Goal: Task Accomplishment & Management: Use online tool/utility

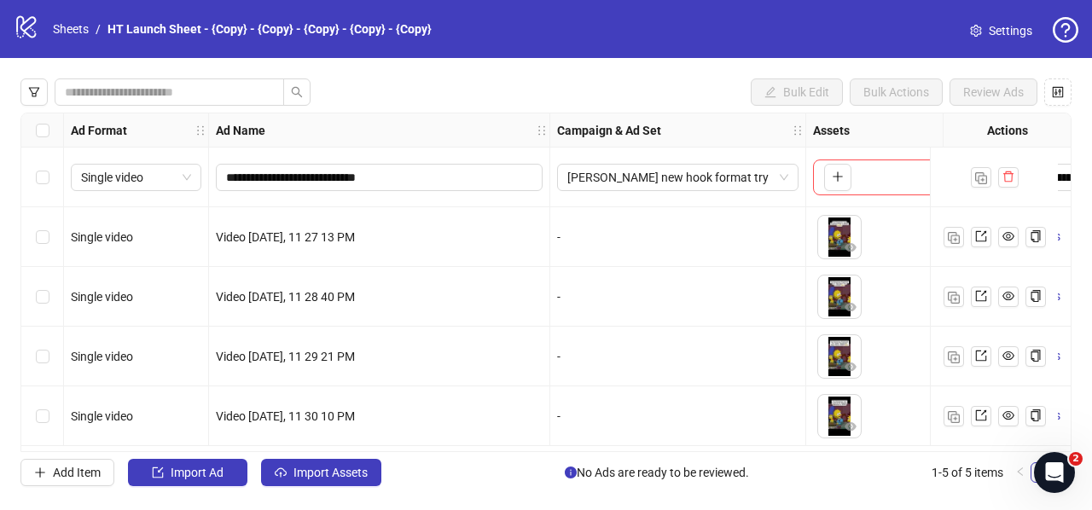
scroll to position [1, 203]
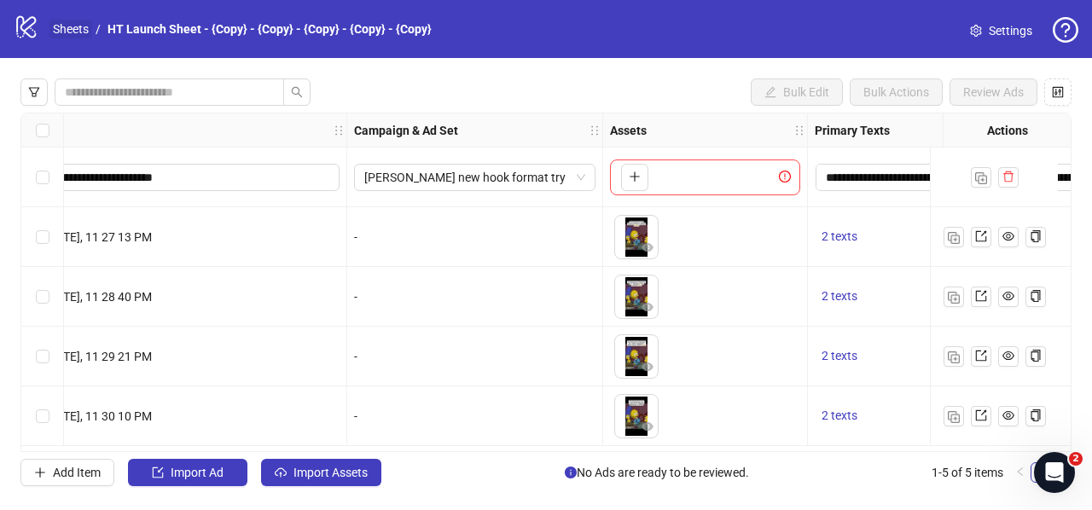
click at [72, 30] on link "Sheets" at bounding box center [70, 29] width 43 height 19
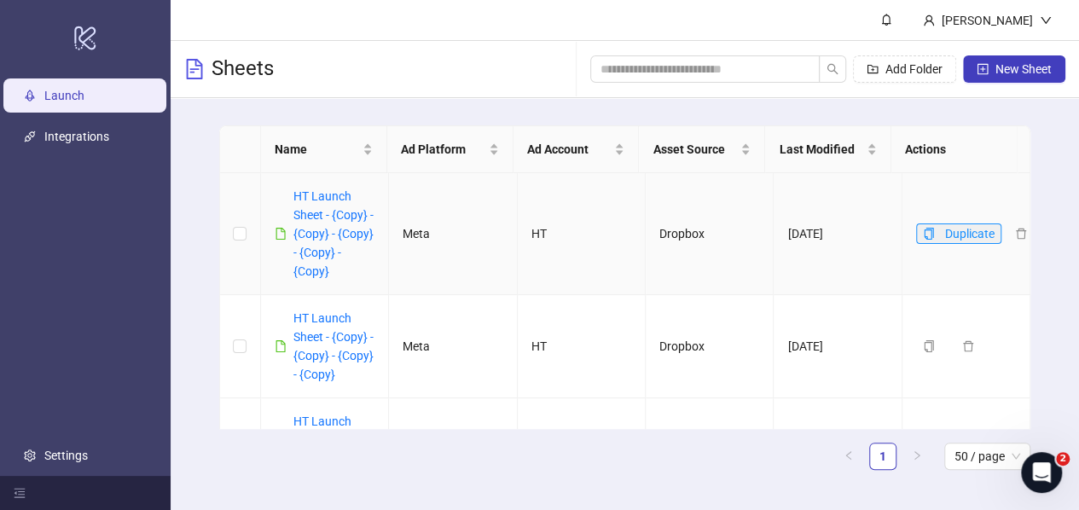
click at [923, 236] on icon "copy" at bounding box center [929, 234] width 12 height 12
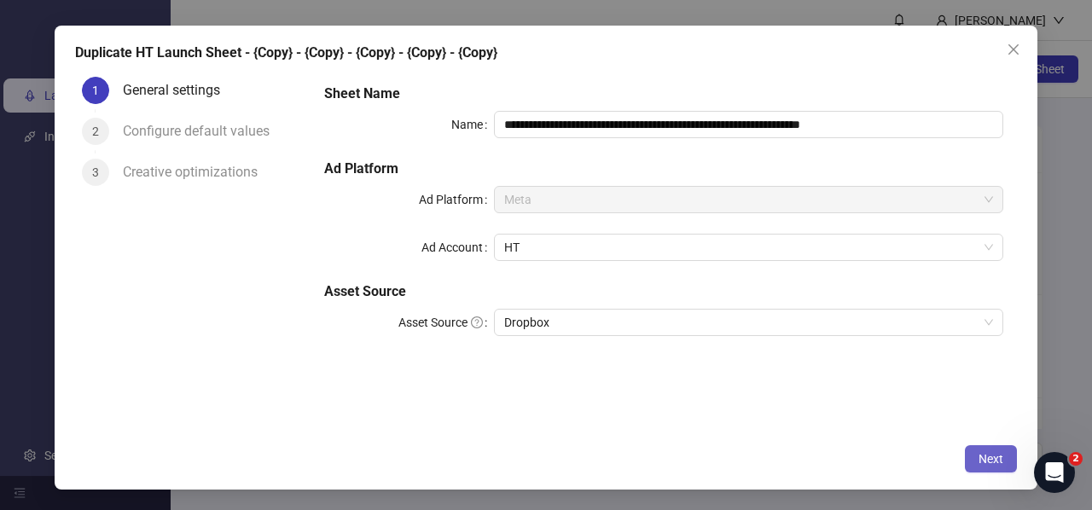
click at [999, 452] on span "Next" at bounding box center [990, 459] width 25 height 14
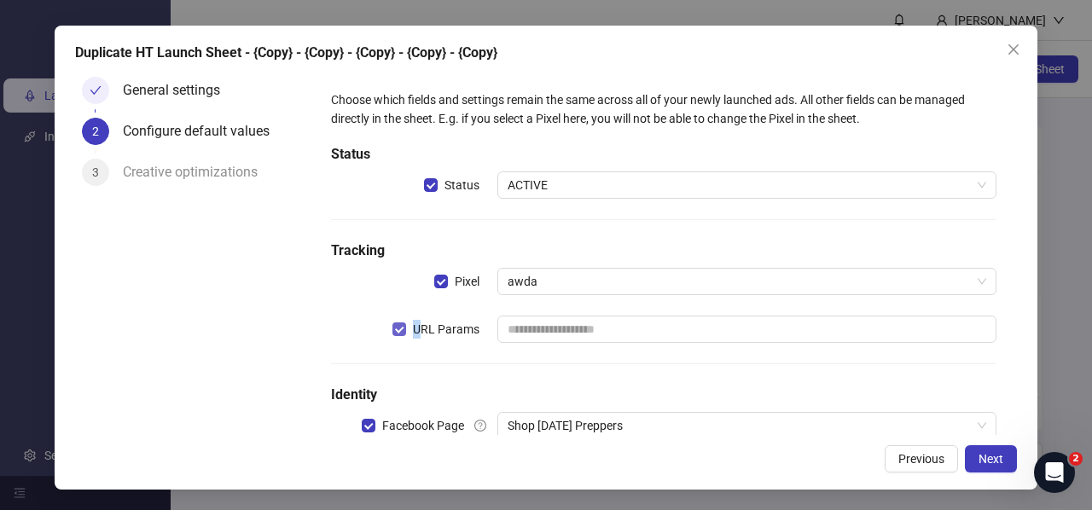
click at [414, 331] on span "URL Params" at bounding box center [446, 329] width 80 height 19
click at [1001, 472] on button "Next" at bounding box center [991, 458] width 52 height 27
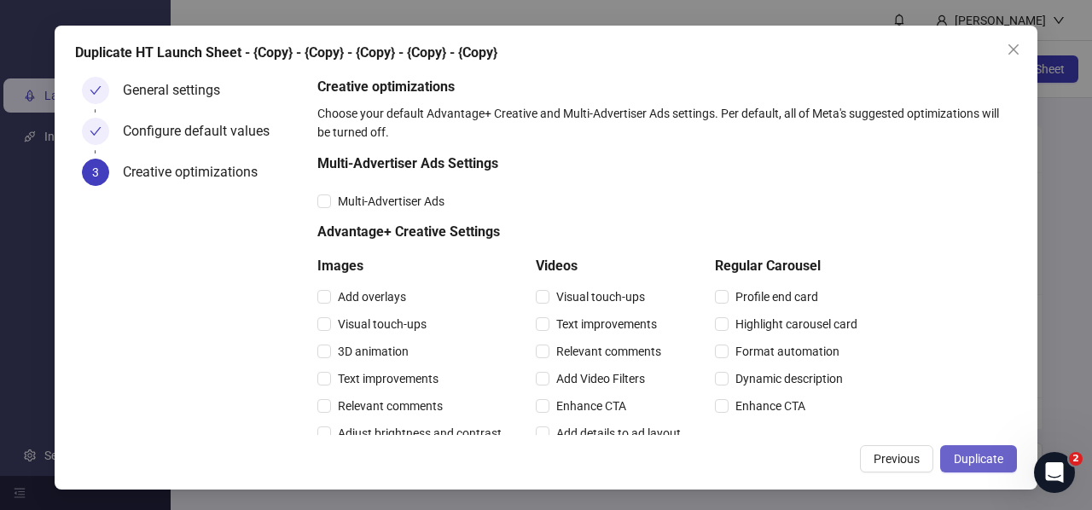
click at [986, 461] on span "Duplicate" at bounding box center [977, 459] width 49 height 14
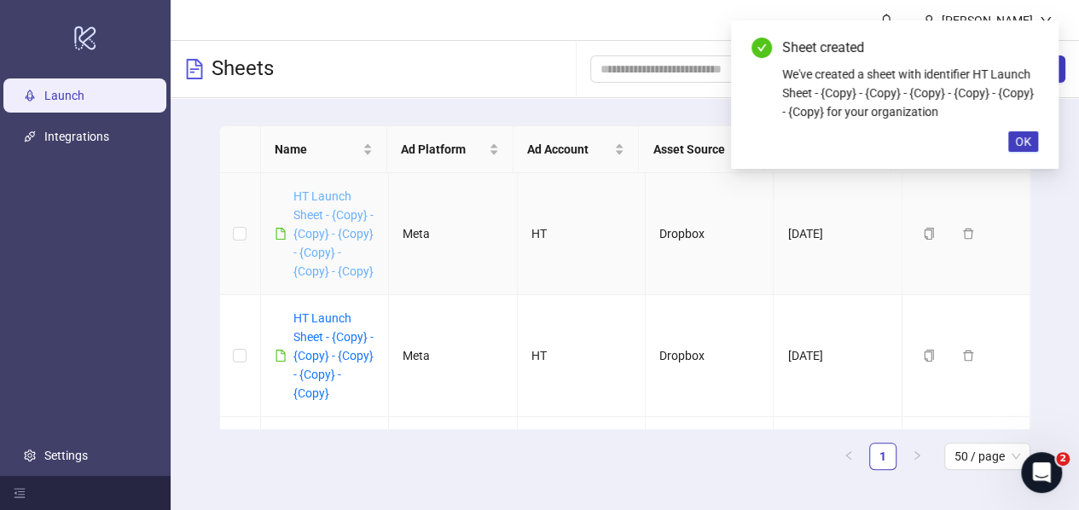
click at [312, 211] on link "HT Launch Sheet - {Copy} - {Copy} - {Copy} - {Copy} - {Copy} - {Copy}" at bounding box center [333, 233] width 80 height 89
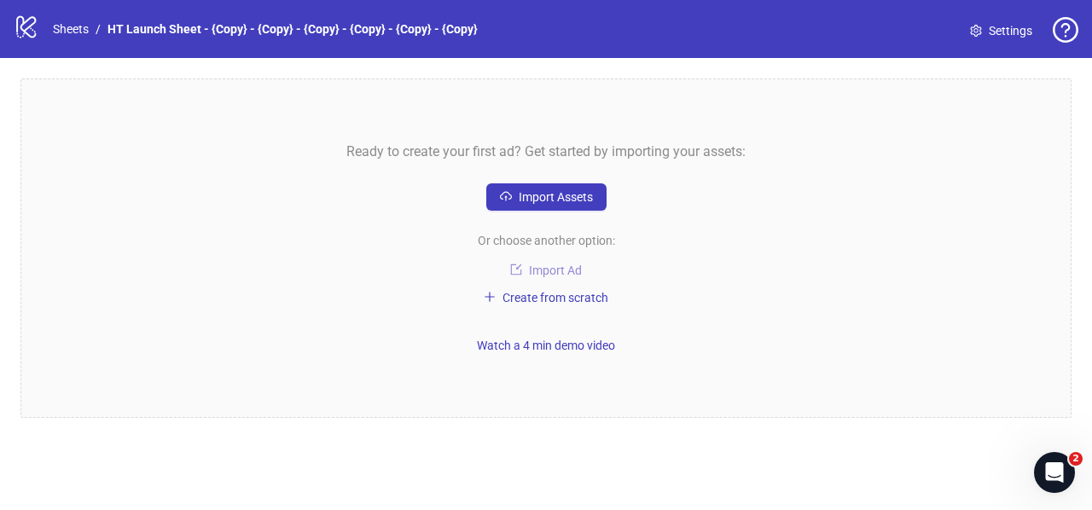
click at [534, 265] on span "Import Ad" at bounding box center [555, 271] width 53 height 14
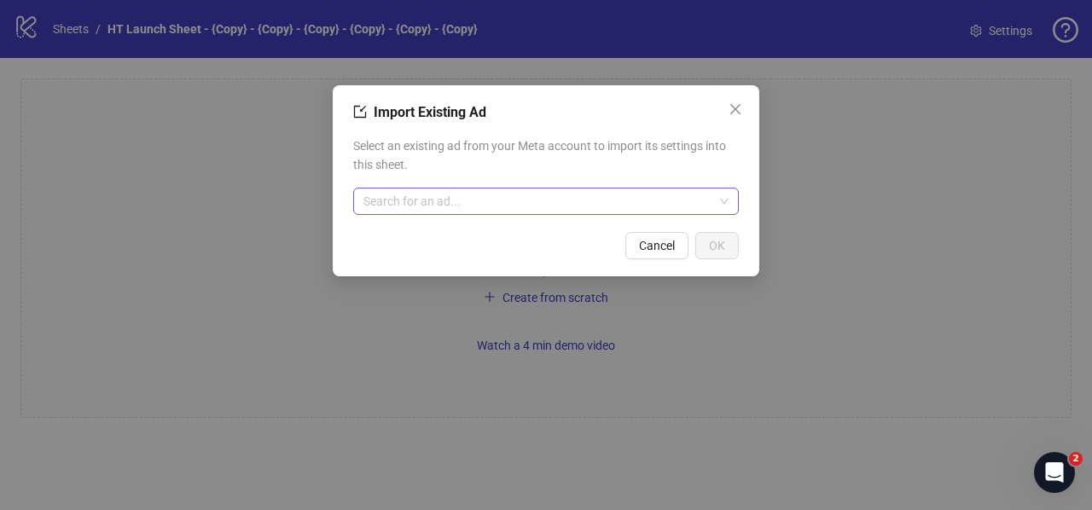
click at [392, 212] on input "search" at bounding box center [538, 201] width 350 height 26
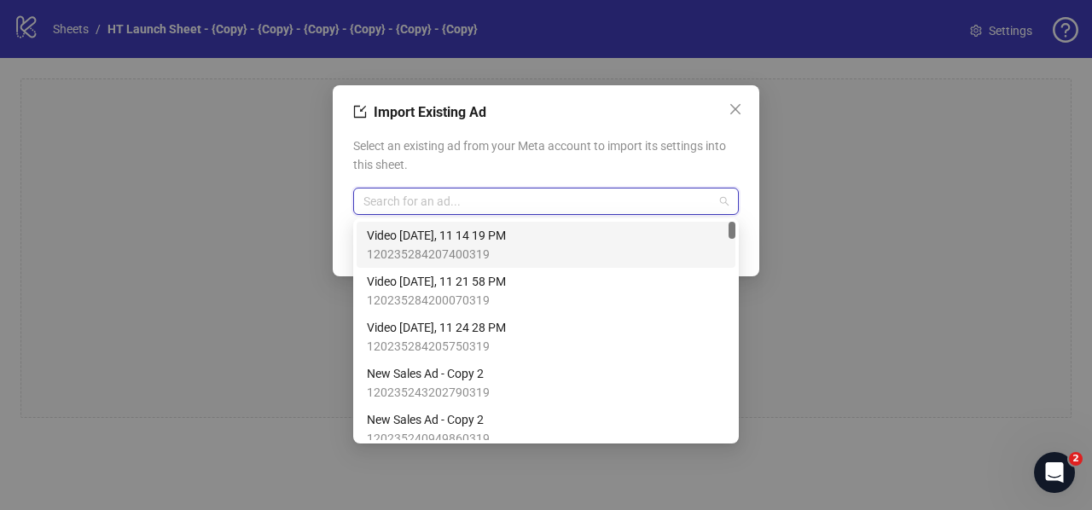
click at [464, 244] on span "Video [DATE], 11 14 19 PM" at bounding box center [436, 235] width 139 height 19
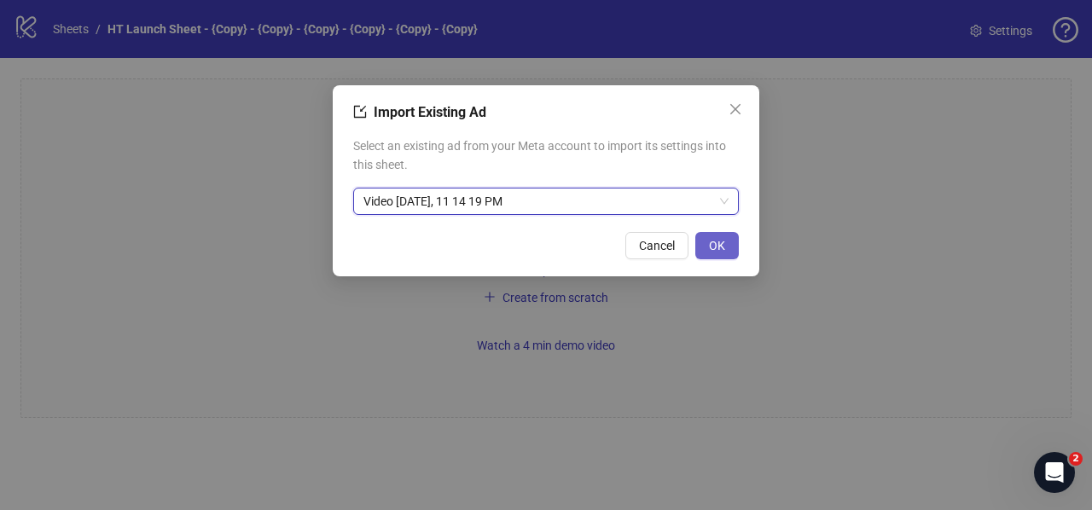
click at [727, 246] on button "OK" at bounding box center [716, 245] width 43 height 27
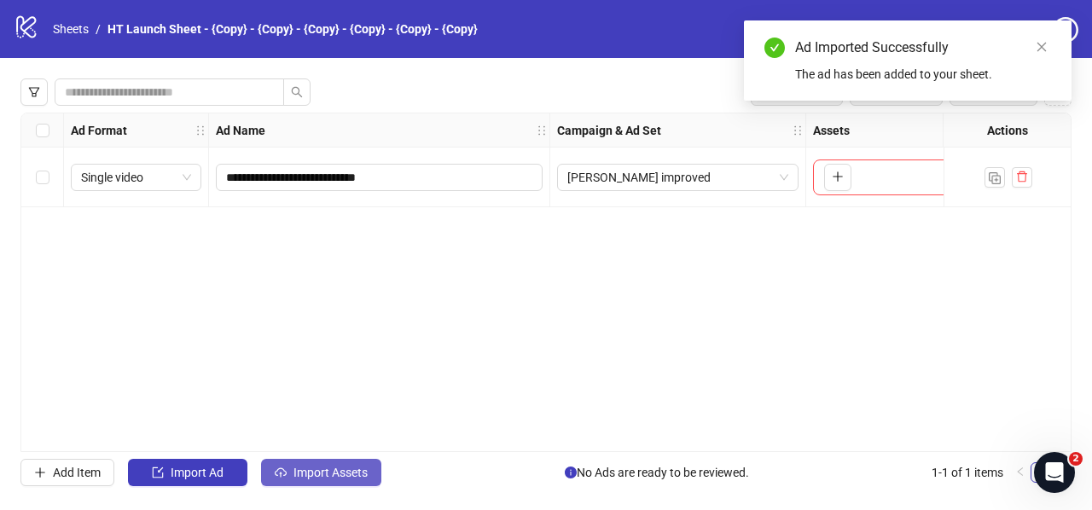
click at [306, 466] on span "Import Assets" at bounding box center [330, 473] width 74 height 14
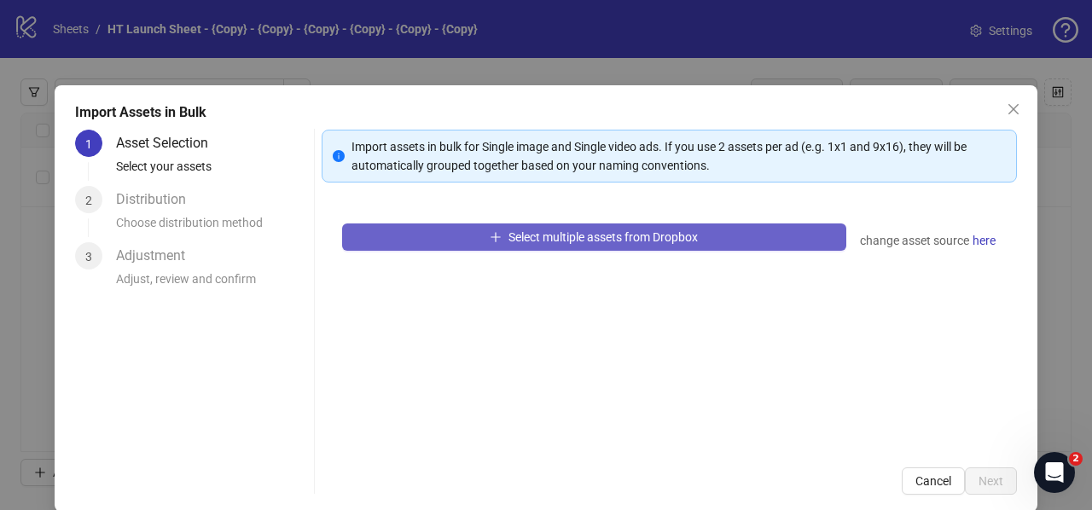
click at [452, 245] on button "Select multiple assets from Dropbox" at bounding box center [594, 236] width 504 height 27
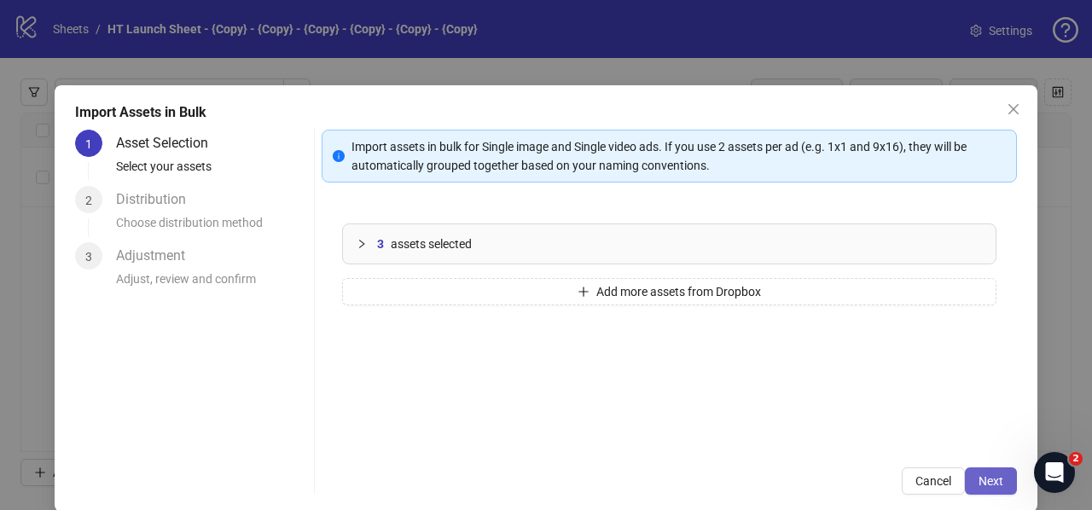
click at [978, 474] on span "Next" at bounding box center [990, 481] width 25 height 14
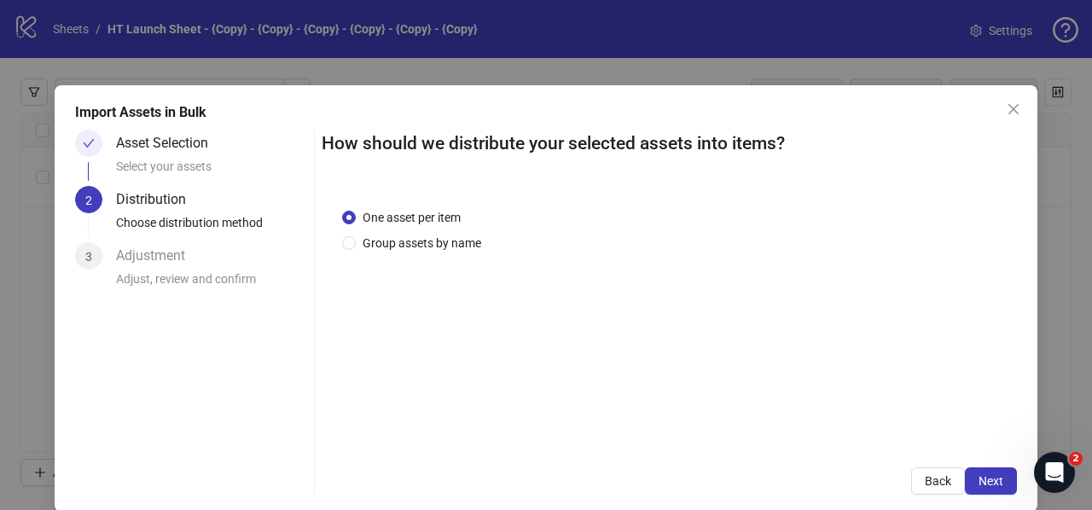
click at [978, 474] on span "Next" at bounding box center [990, 481] width 25 height 14
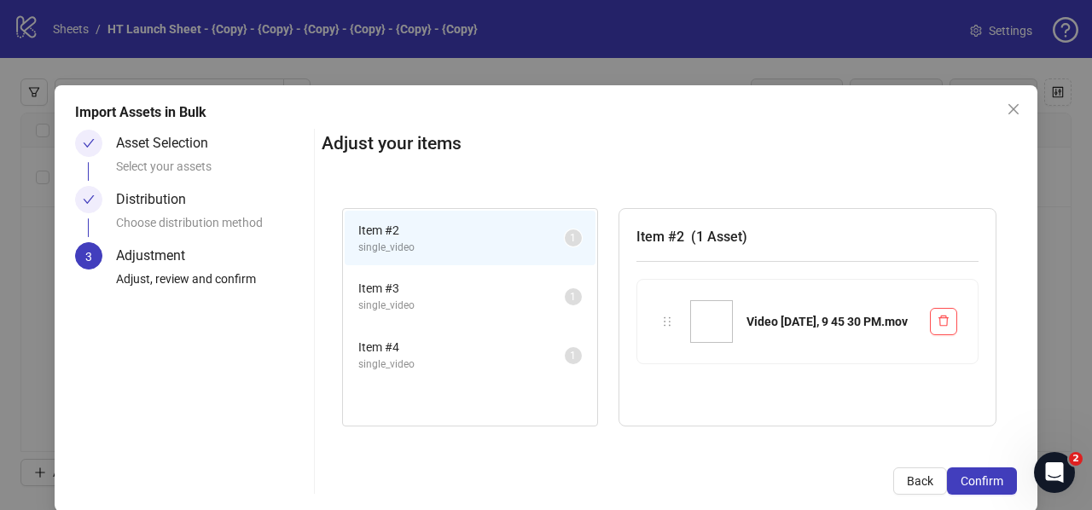
click at [972, 474] on span "Confirm" at bounding box center [981, 481] width 43 height 14
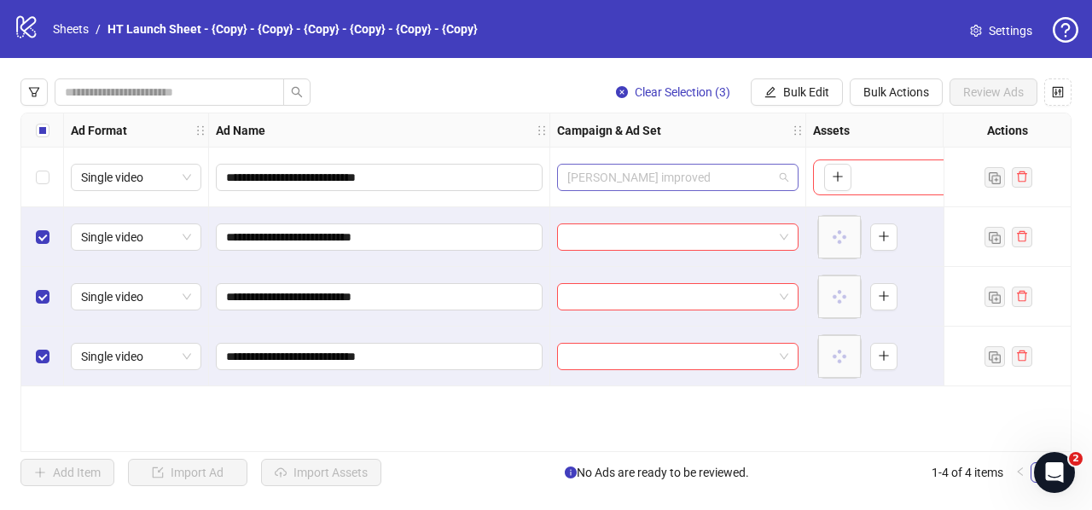
click at [619, 171] on span "[PERSON_NAME] improved" at bounding box center [677, 178] width 221 height 26
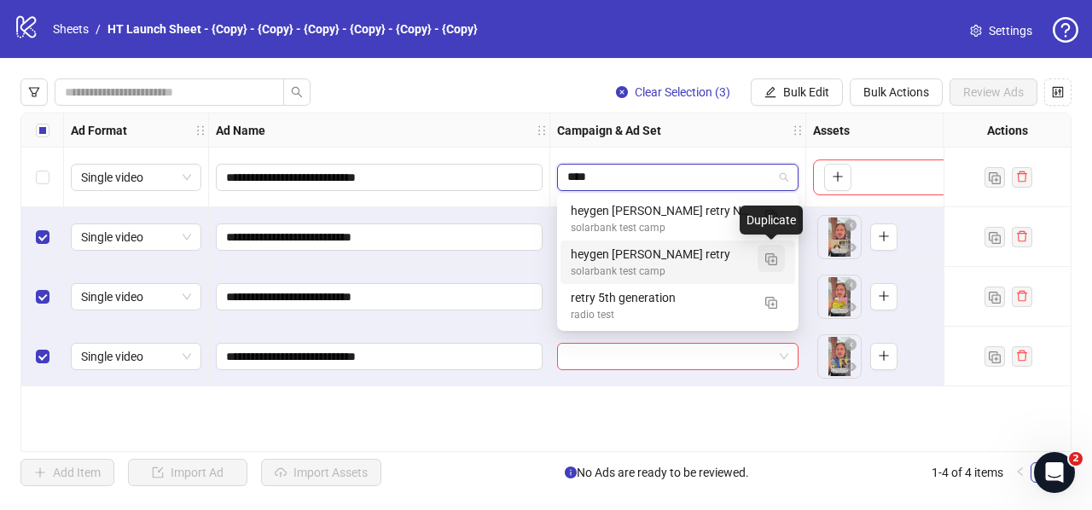
click at [772, 262] on img "button" at bounding box center [771, 259] width 12 height 12
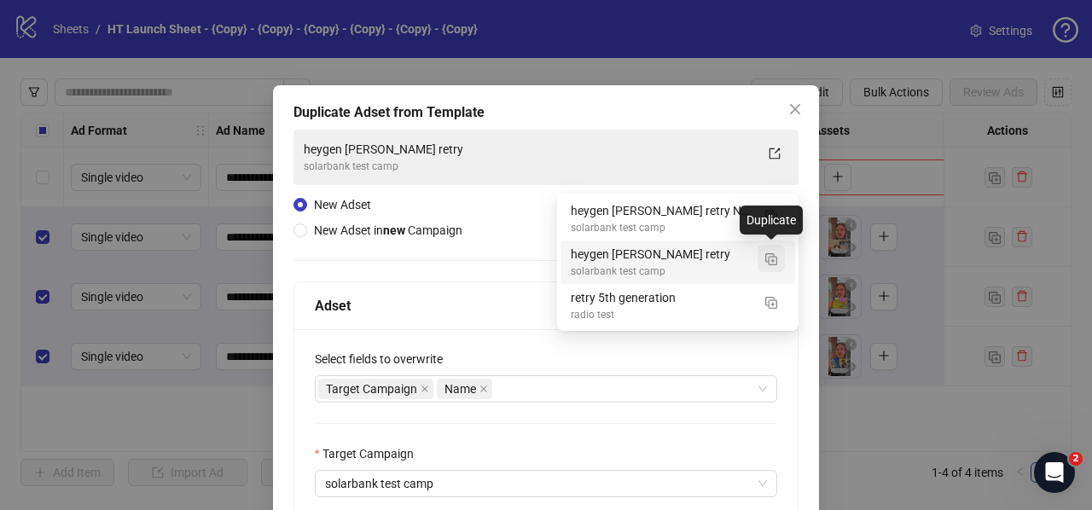
type input "****"
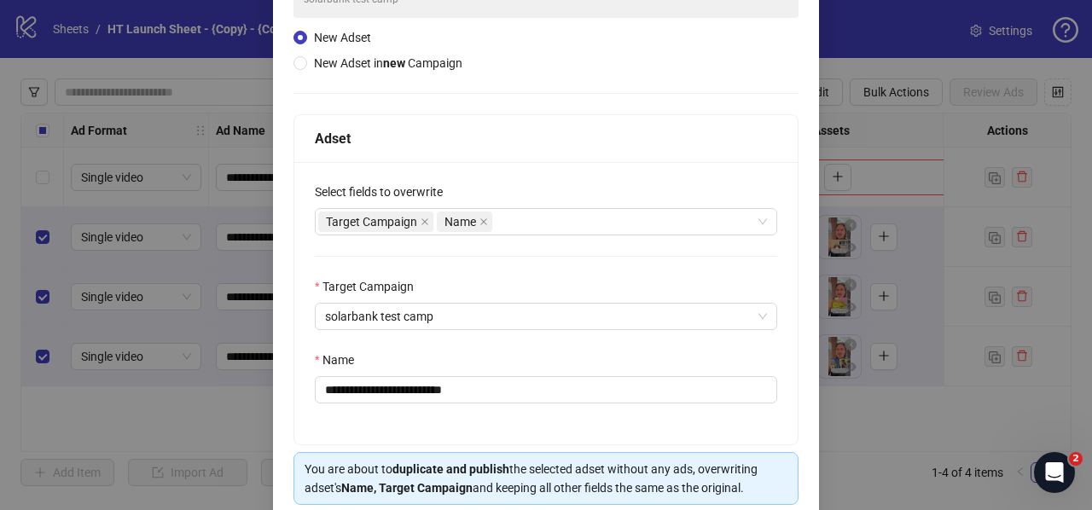
scroll to position [235, 0]
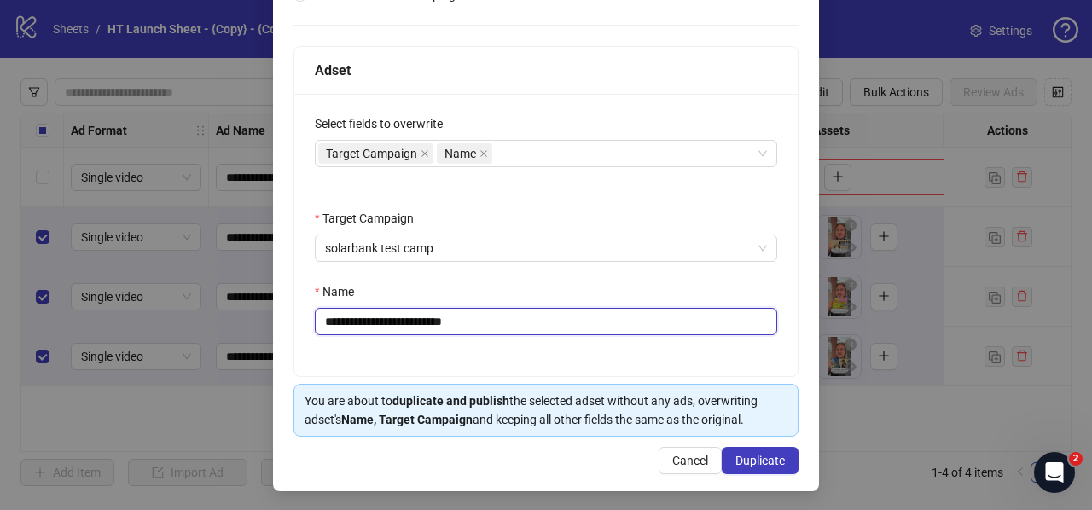
click at [360, 318] on input "**********" at bounding box center [546, 321] width 462 height 27
paste input "*"
type input "**********"
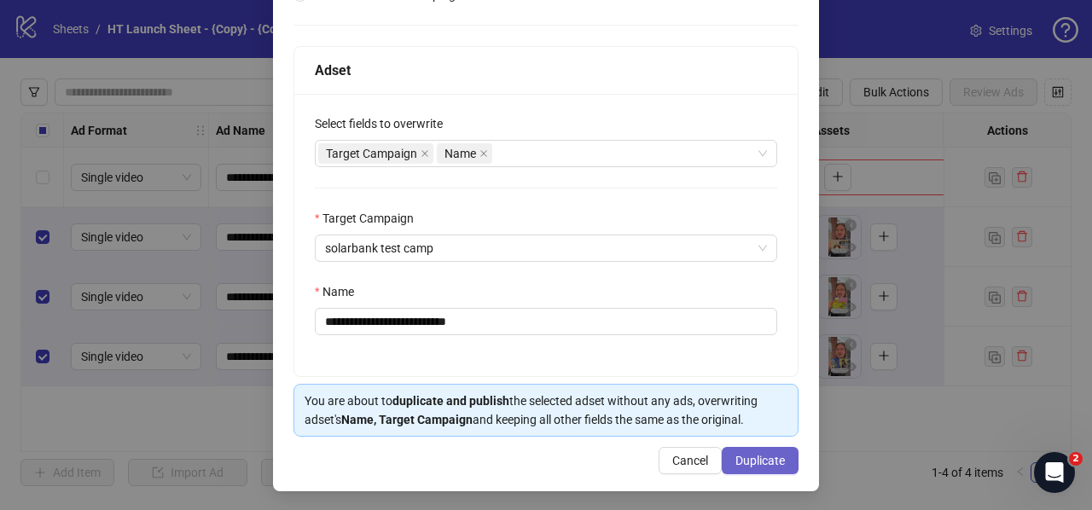
click at [771, 454] on span "Duplicate" at bounding box center [759, 461] width 49 height 14
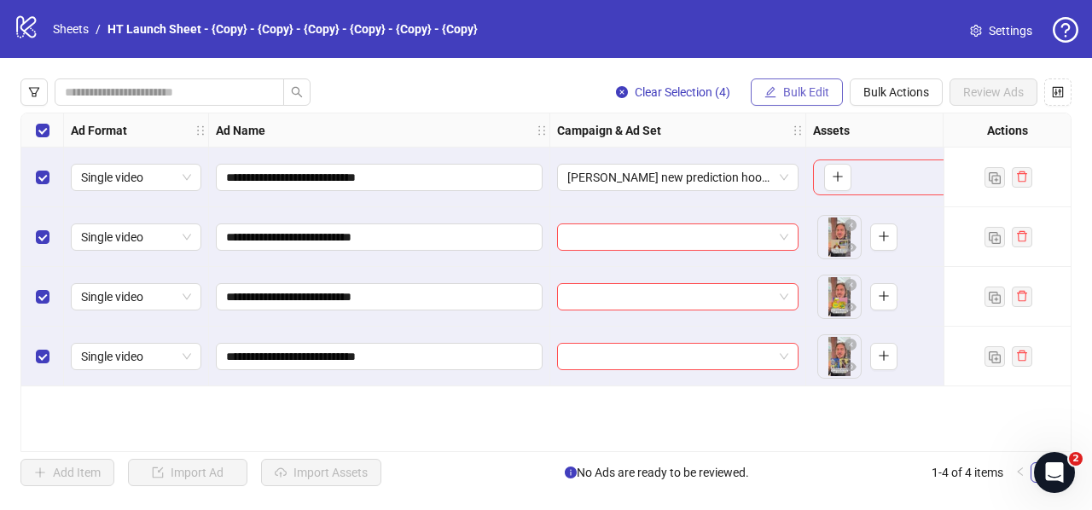
click at [793, 97] on span "Bulk Edit" at bounding box center [806, 92] width 46 height 14
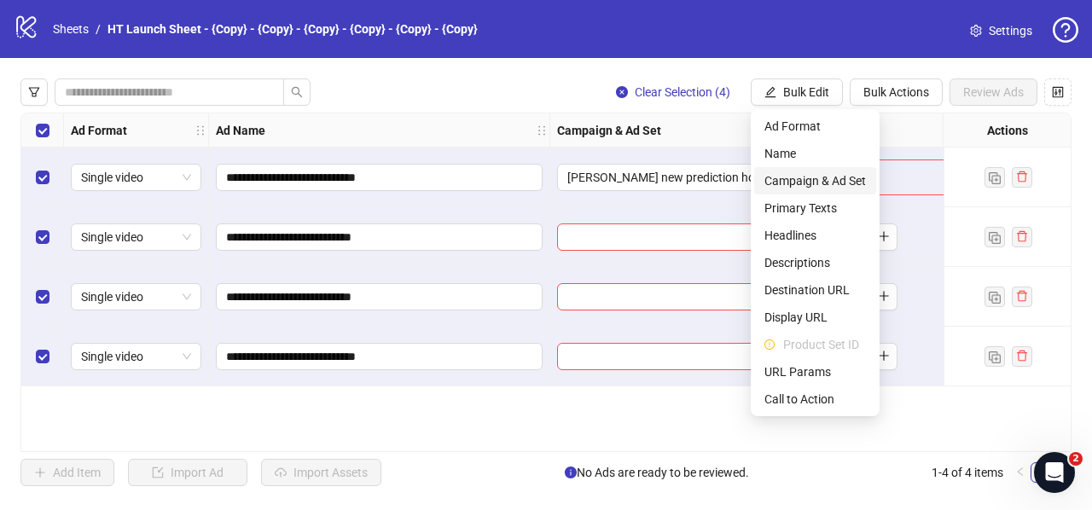
click at [785, 178] on span "Campaign & Ad Set" at bounding box center [814, 180] width 101 height 19
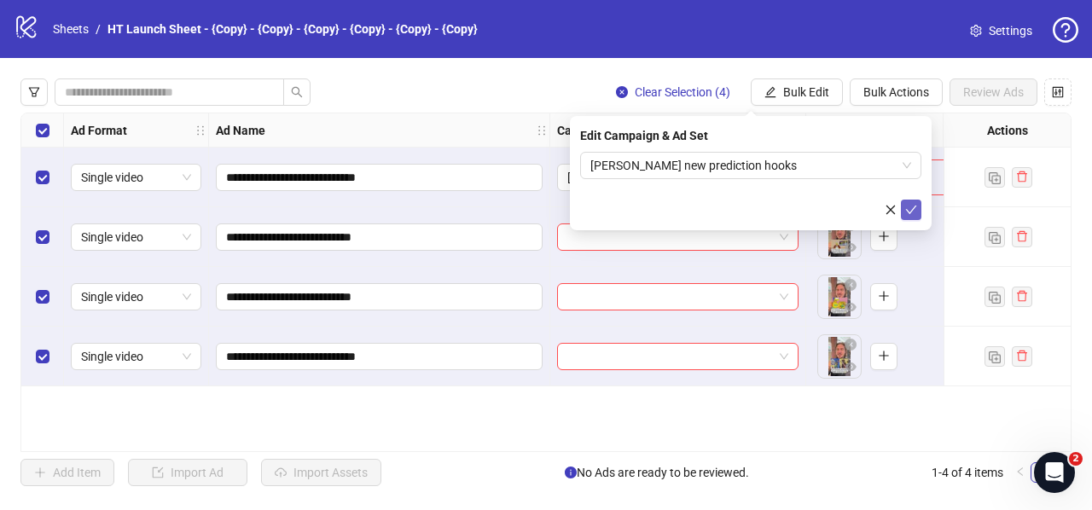
click at [908, 209] on icon "check" at bounding box center [911, 210] width 12 height 12
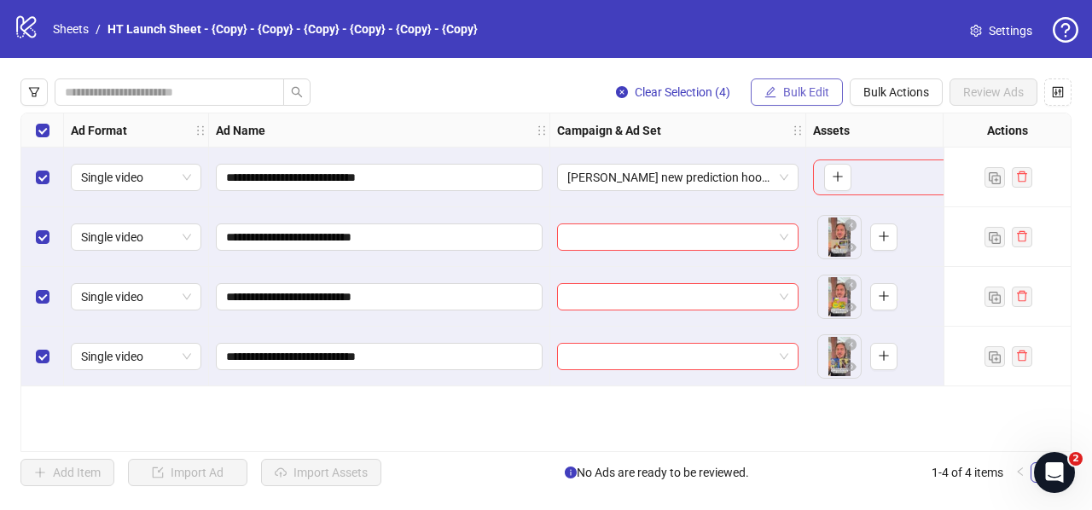
click at [791, 96] on span "Bulk Edit" at bounding box center [806, 92] width 46 height 14
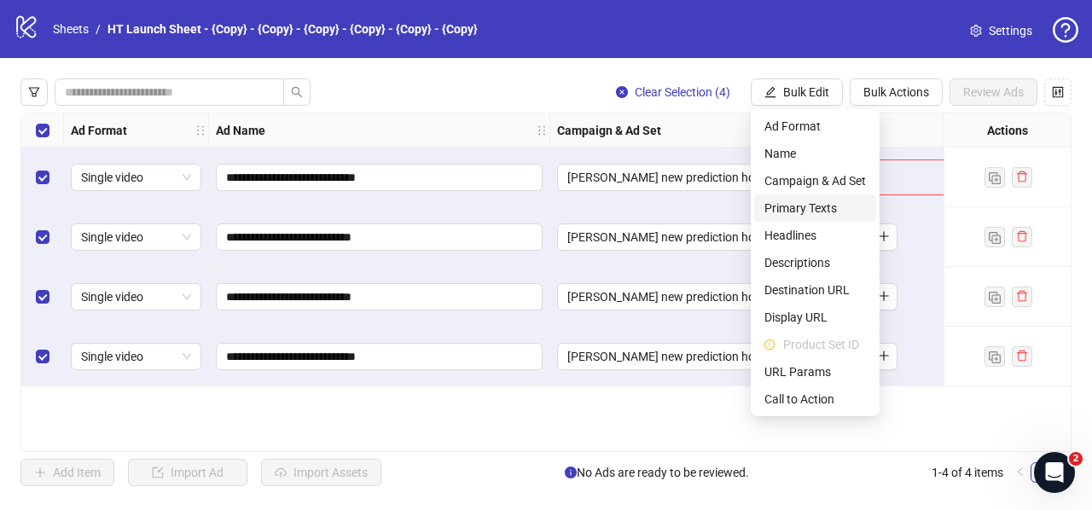
click at [795, 205] on span "Primary Texts" at bounding box center [814, 208] width 101 height 19
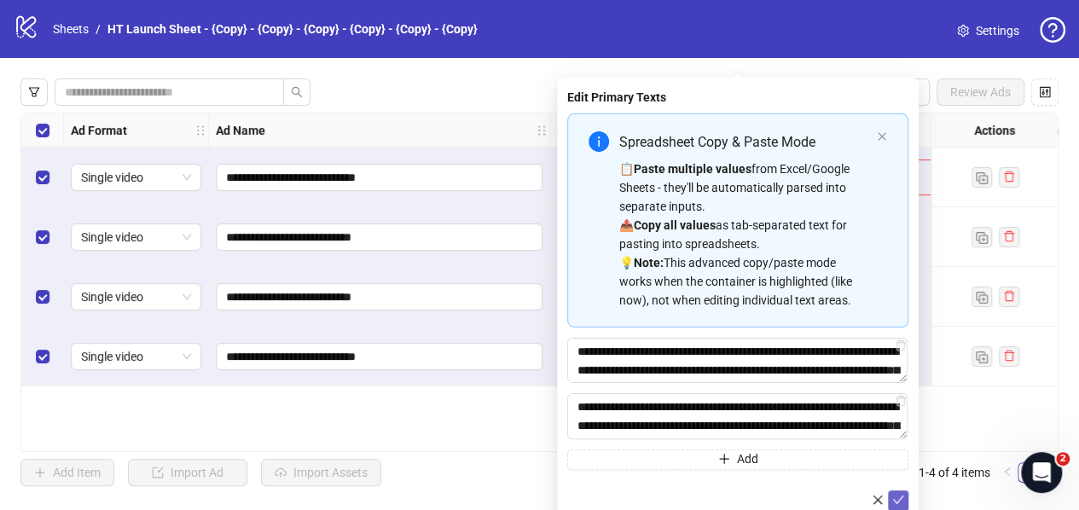
click at [903, 495] on icon "check" at bounding box center [898, 500] width 12 height 12
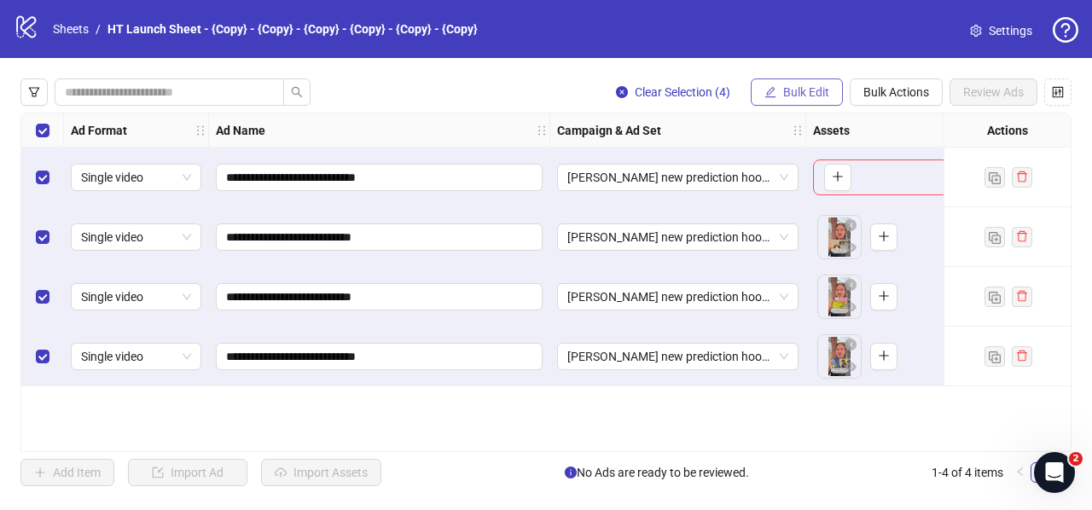
click at [800, 95] on span "Bulk Edit" at bounding box center [806, 92] width 46 height 14
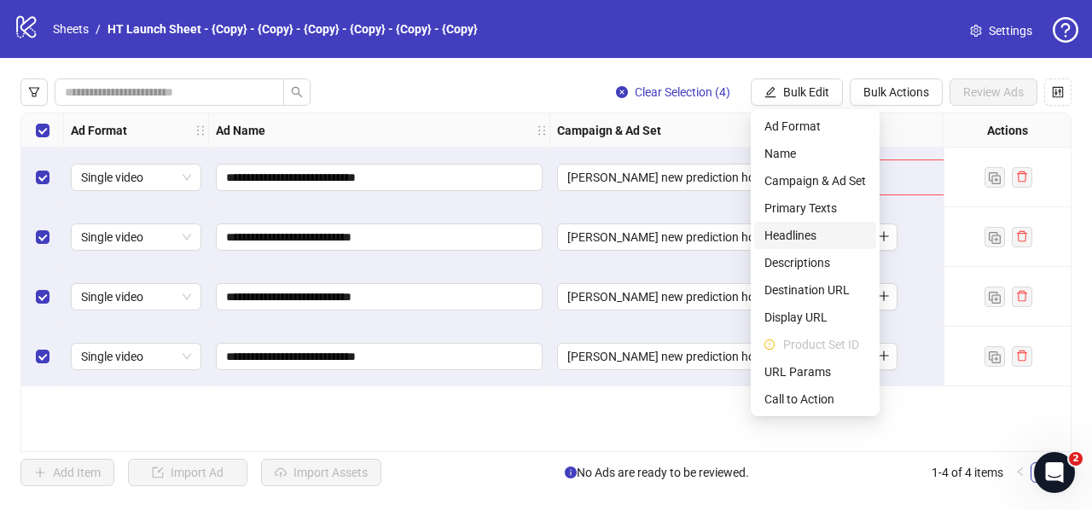
click at [773, 231] on span "Headlines" at bounding box center [814, 235] width 101 height 19
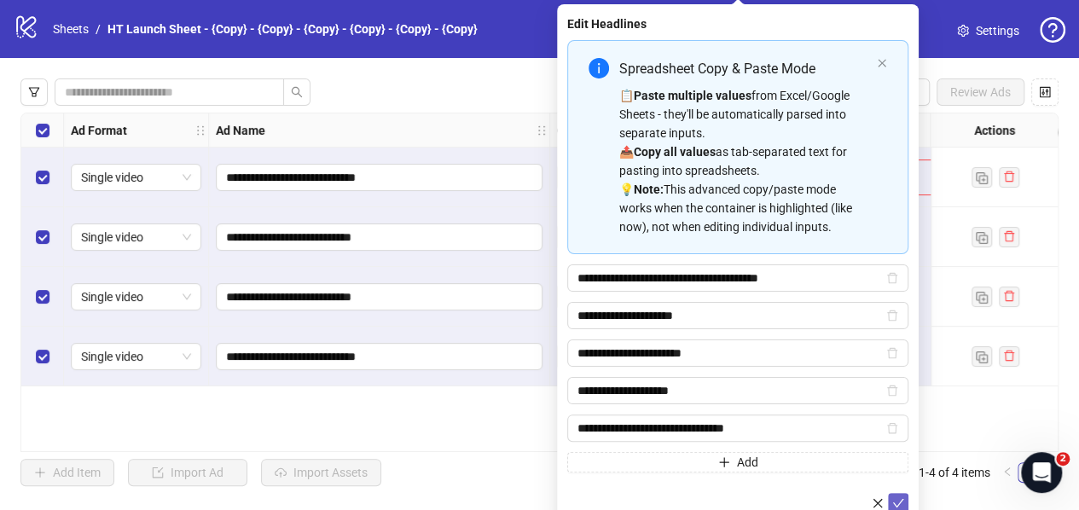
click at [902, 500] on icon "check" at bounding box center [898, 503] width 12 height 12
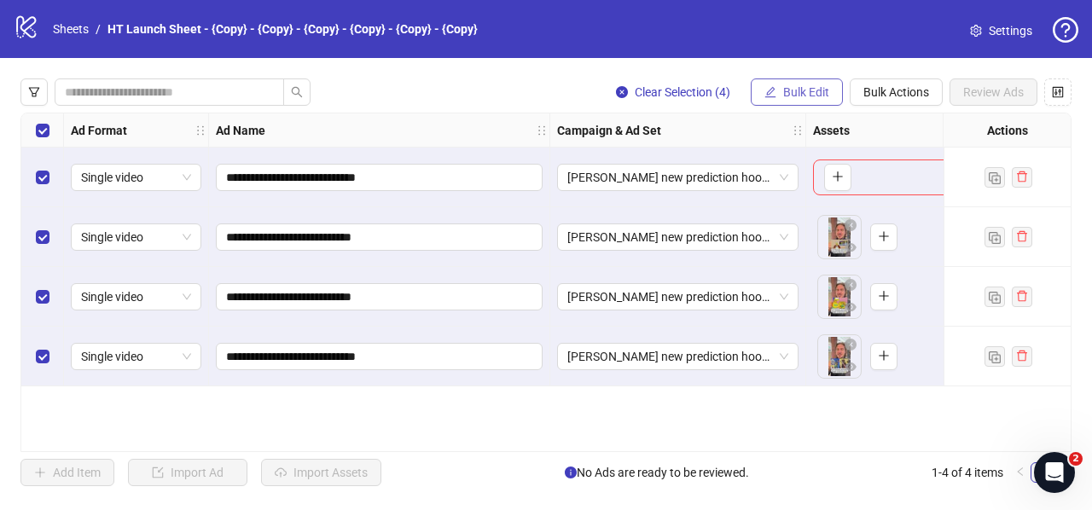
click at [785, 95] on span "Bulk Edit" at bounding box center [806, 92] width 46 height 14
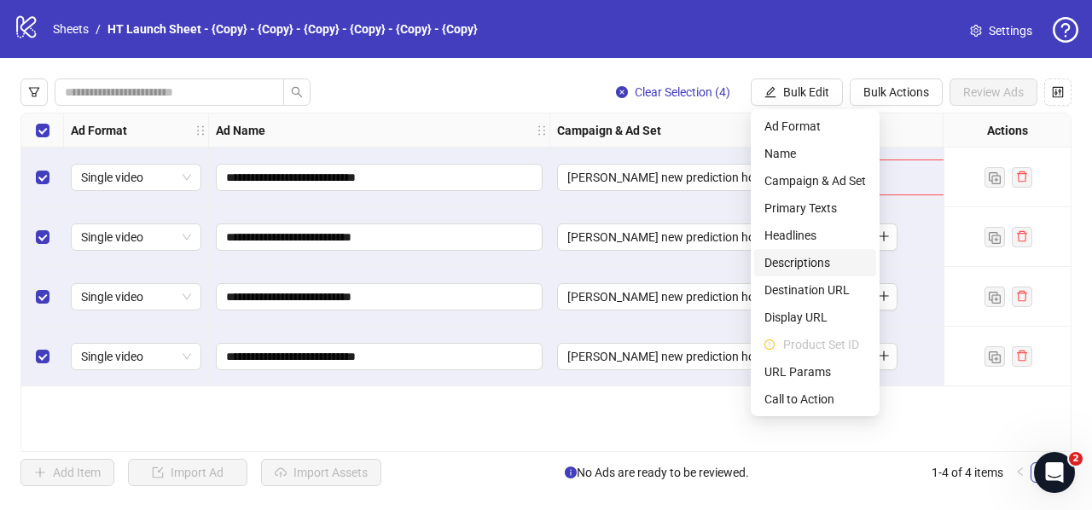
click at [788, 262] on span "Descriptions" at bounding box center [814, 262] width 101 height 19
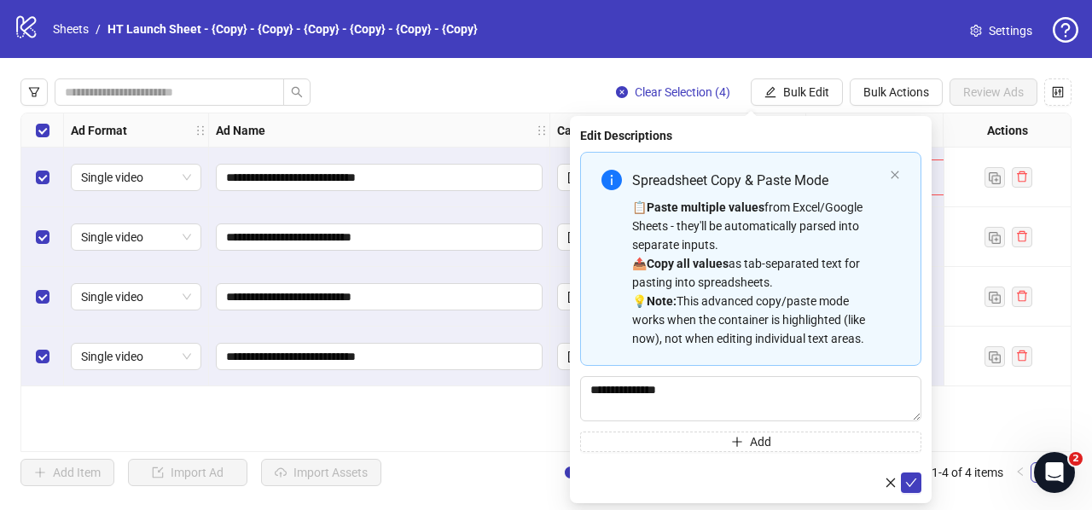
click at [922, 482] on div "**********" at bounding box center [751, 309] width 362 height 387
click at [913, 483] on icon "check" at bounding box center [911, 483] width 12 height 12
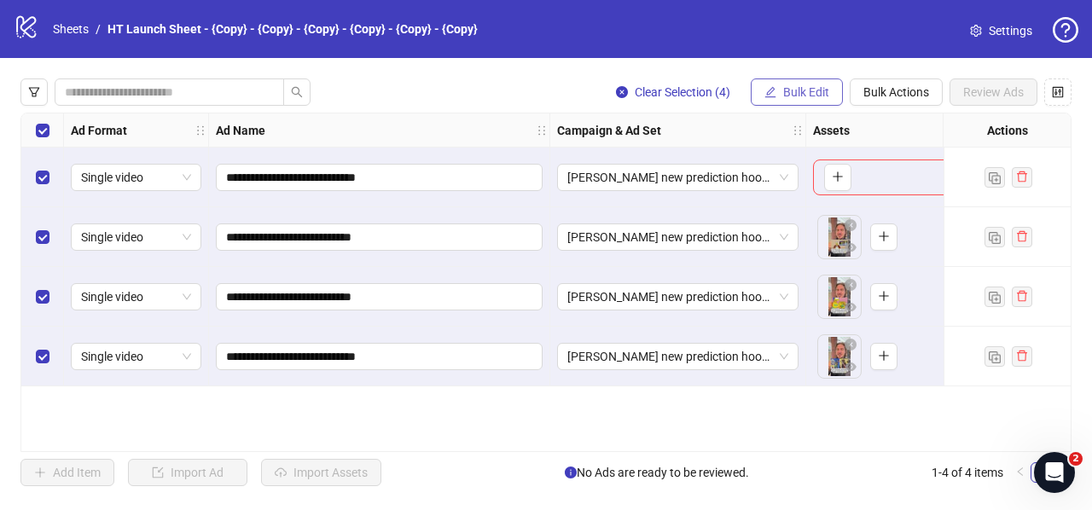
click at [810, 86] on span "Bulk Edit" at bounding box center [806, 92] width 46 height 14
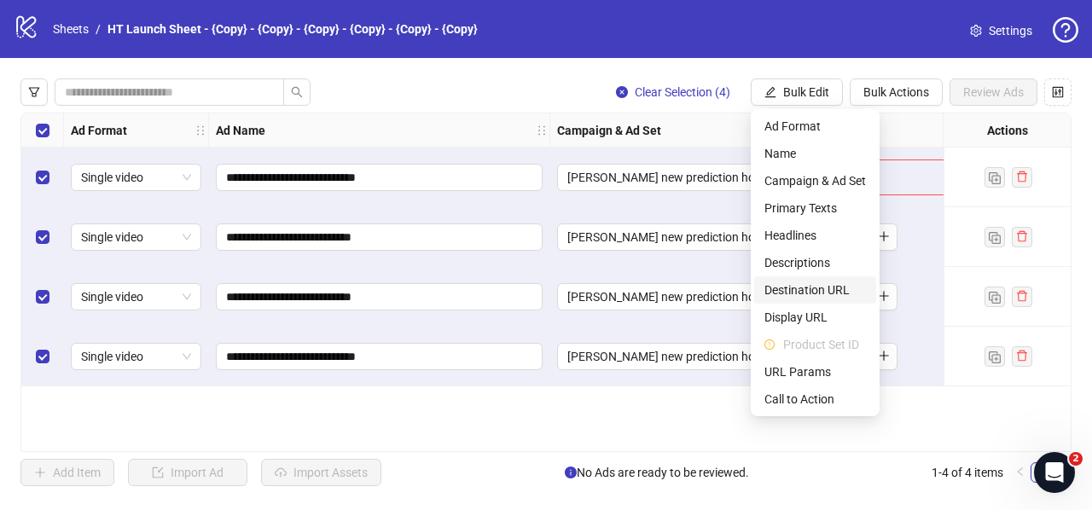
click at [849, 290] on span "Destination URL" at bounding box center [814, 290] width 101 height 19
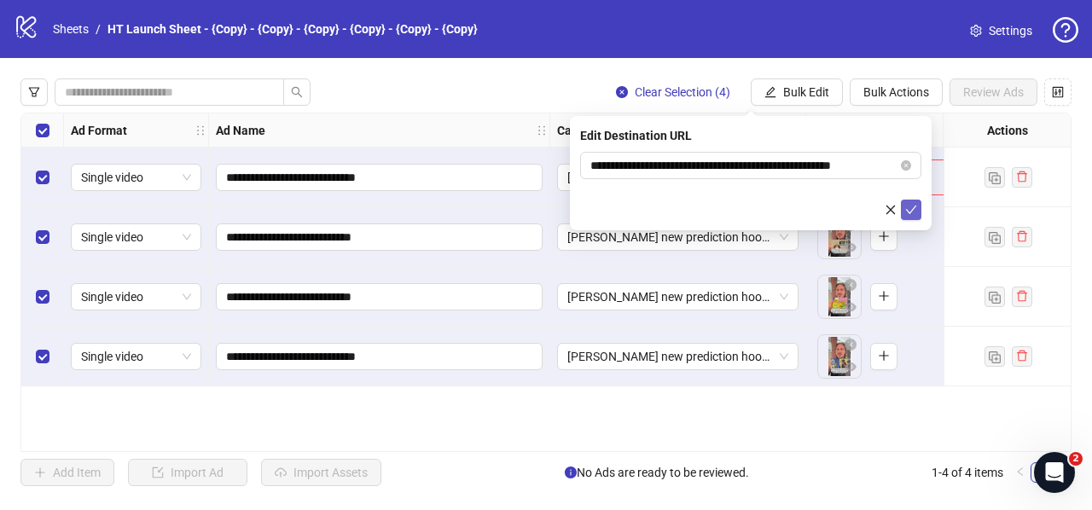
click at [905, 204] on icon "check" at bounding box center [911, 210] width 12 height 12
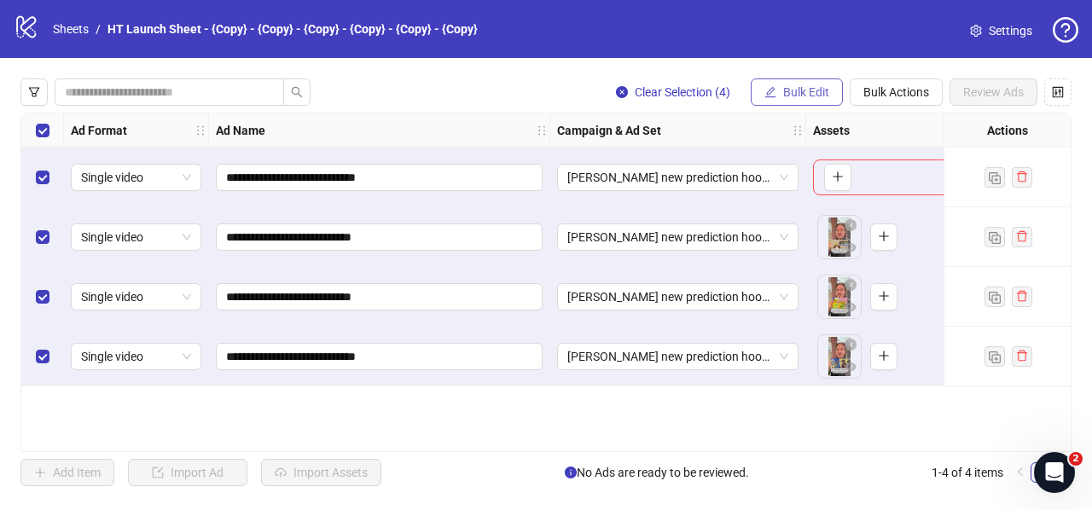
click at [788, 84] on button "Bulk Edit" at bounding box center [796, 91] width 92 height 27
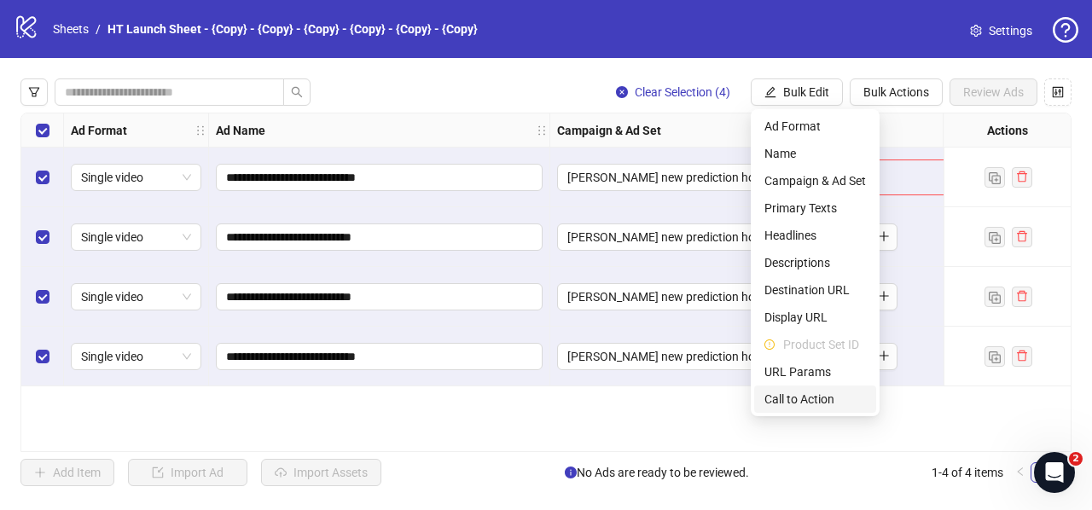
click at [824, 401] on span "Call to Action" at bounding box center [814, 399] width 101 height 19
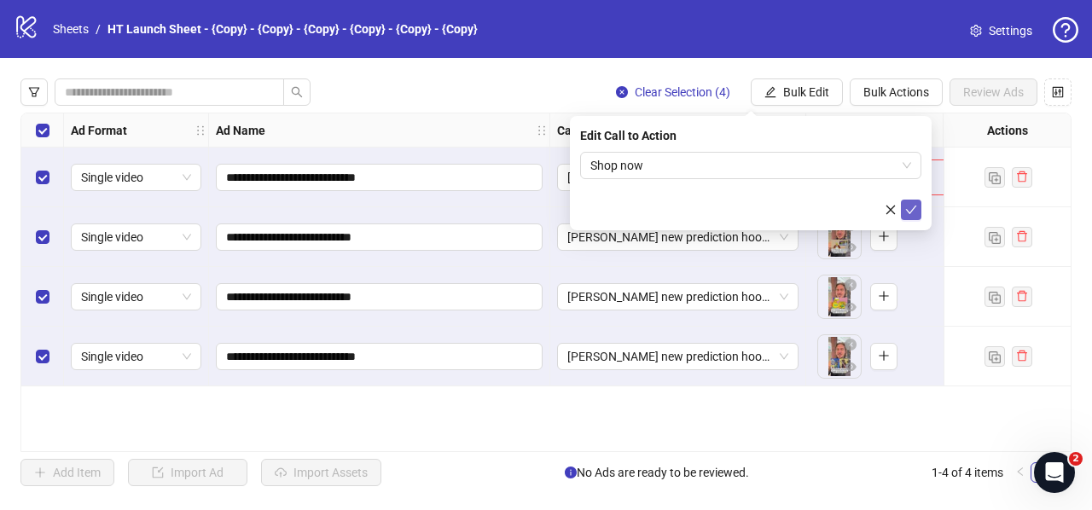
click at [907, 210] on icon "check" at bounding box center [911, 210] width 11 height 9
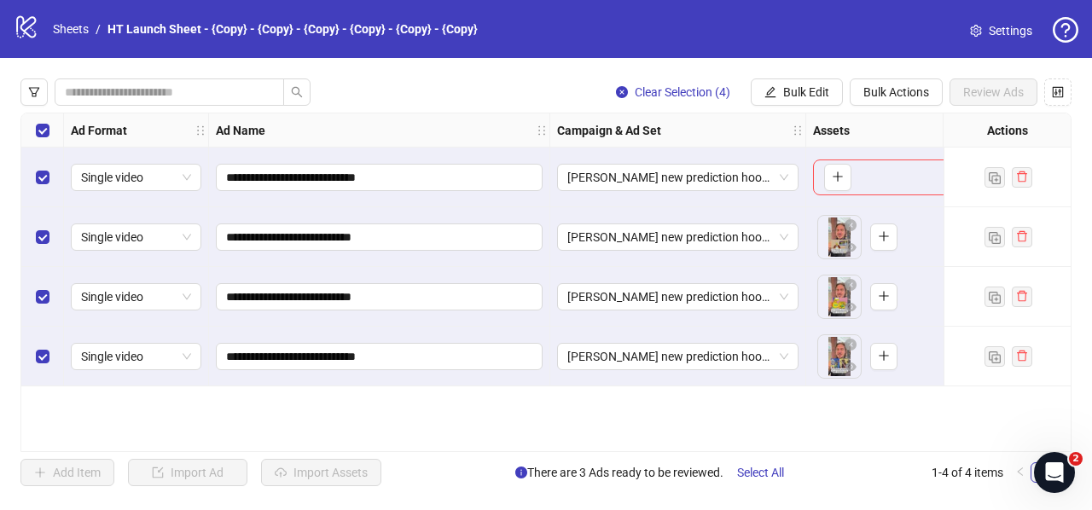
click at [59, 178] on div "Select row 1" at bounding box center [42, 178] width 43 height 60
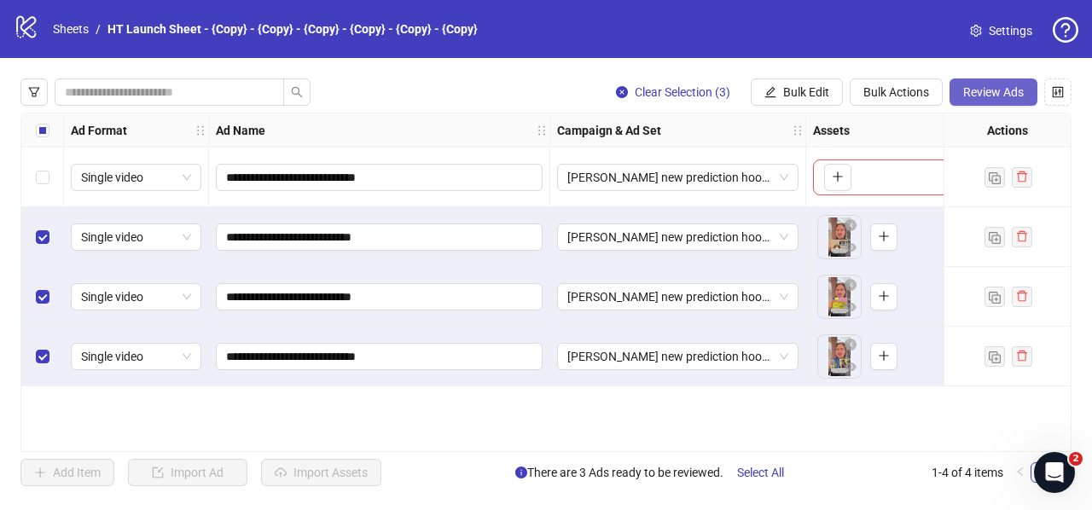
click at [1006, 103] on button "Review Ads" at bounding box center [993, 91] width 88 height 27
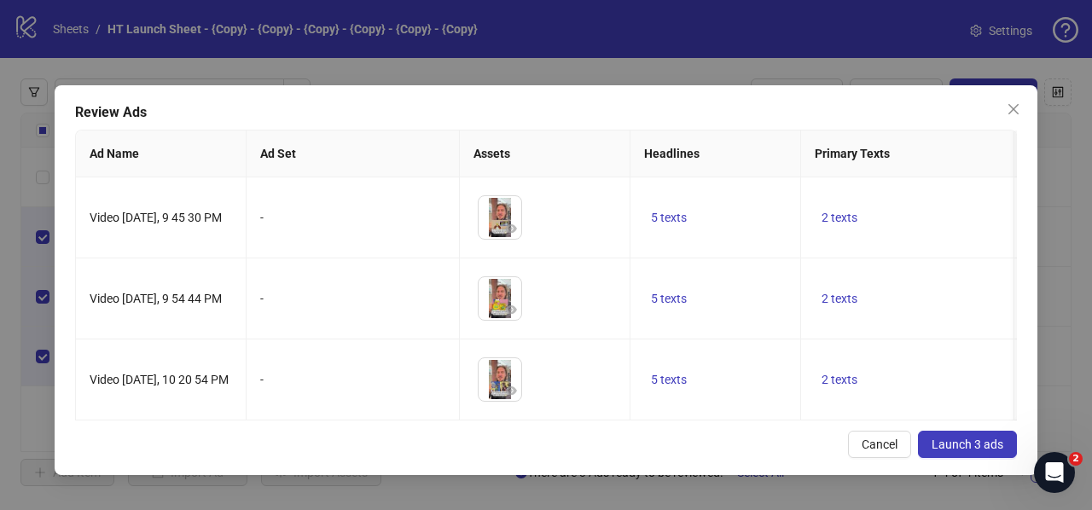
click at [967, 436] on button "Launch 3 ads" at bounding box center [967, 444] width 99 height 27
